Goal: Task Accomplishment & Management: Manage account settings

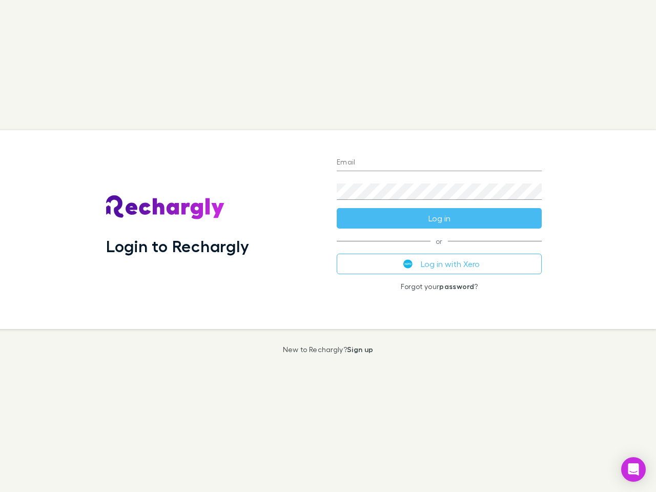
click at [328, 246] on div "Login to Rechargly" at bounding box center [213, 229] width 231 height 199
click at [439, 163] on input "Email" at bounding box center [439, 163] width 205 height 16
click at [439, 218] on button "Log in" at bounding box center [439, 218] width 205 height 20
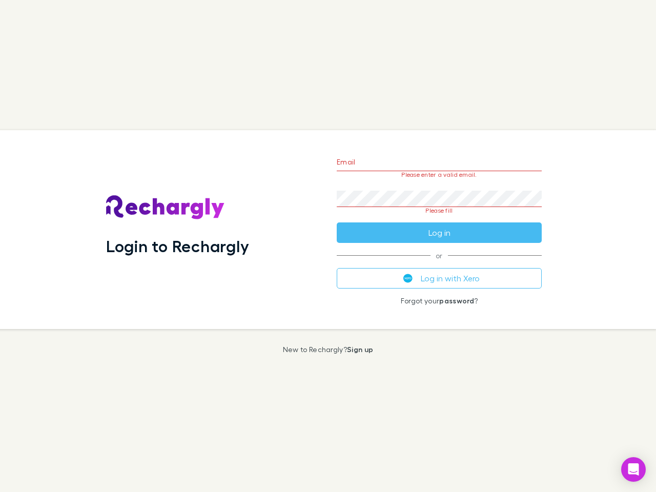
click at [439, 264] on div "Email Please enter a valid email. Password Please fill Log in or Log in with Xe…" at bounding box center [438, 229] width 221 height 199
click at [633, 469] on icon "Open Intercom Messenger" at bounding box center [633, 469] width 11 height 12
